Goal: Check status

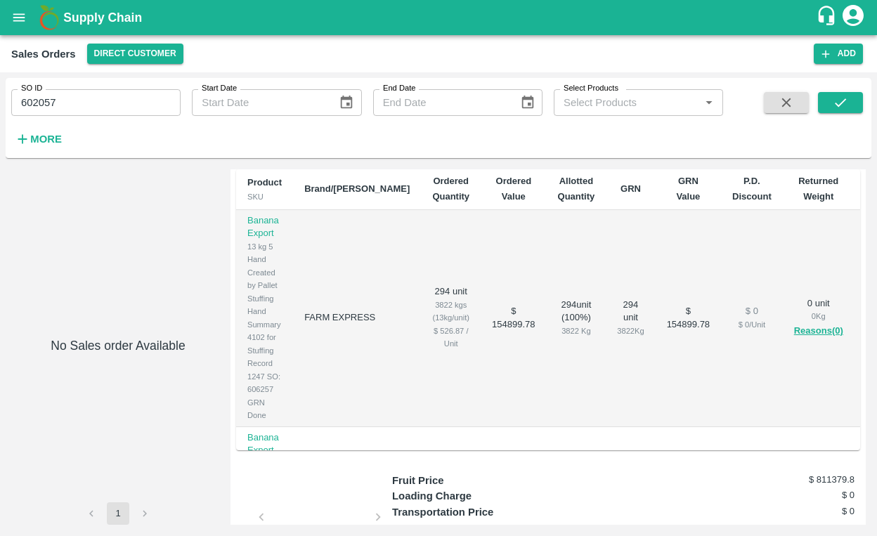
scroll to position [292, 0]
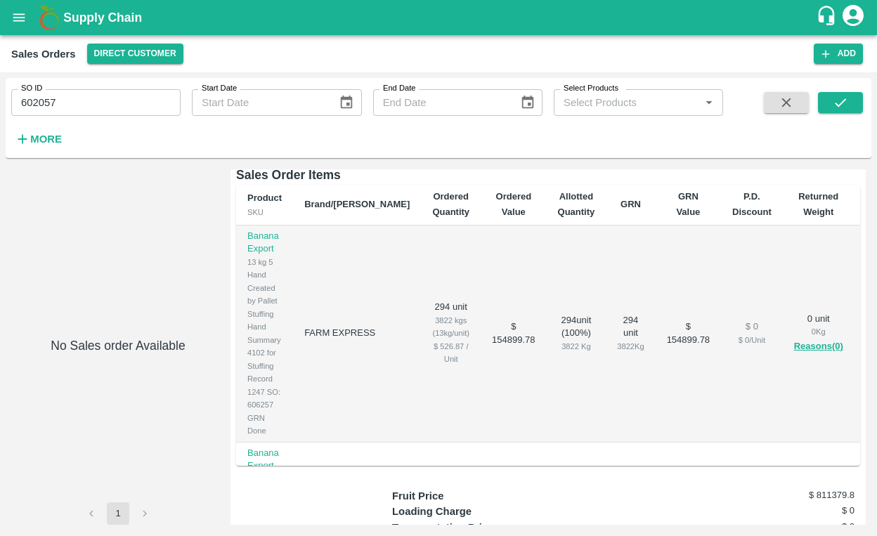
click at [426, 160] on span "Auto Created for Export Order 593 - Export Trip 608" at bounding box center [397, 153] width 210 height 13
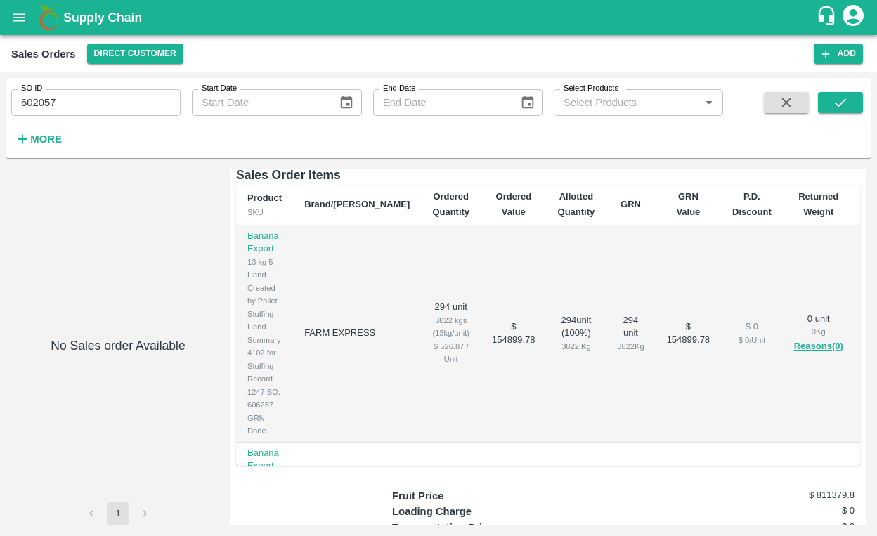
click at [481, 376] on td "$ 154899.78" at bounding box center [513, 334] width 65 height 217
